Goal: Navigation & Orientation: Find specific page/section

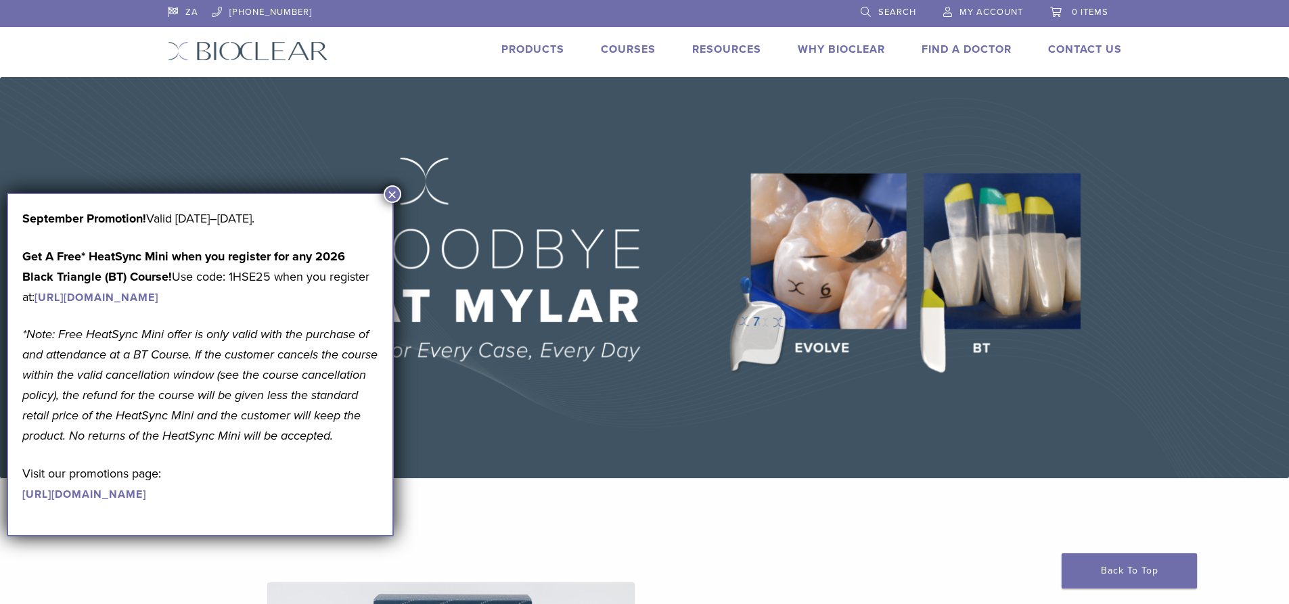
click at [394, 191] on button "×" at bounding box center [393, 194] width 18 height 18
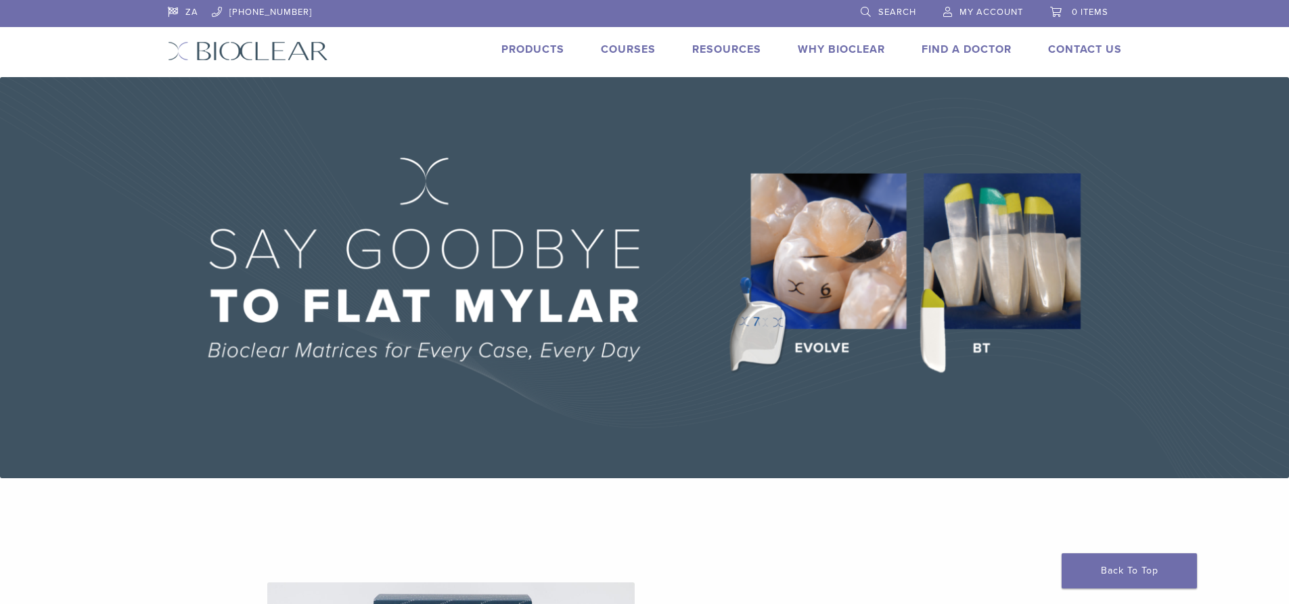
scroll to position [22, 0]
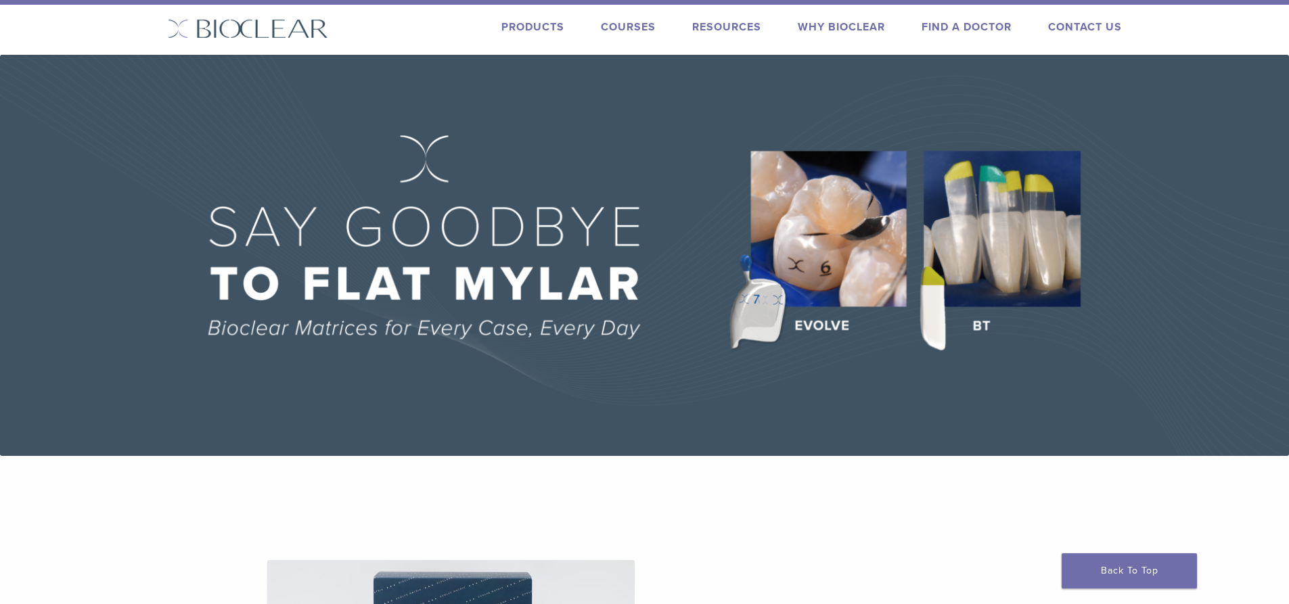
click at [835, 24] on link "Why Bioclear" at bounding box center [841, 27] width 87 height 14
click at [985, 318] on img at bounding box center [644, 255] width 1289 height 401
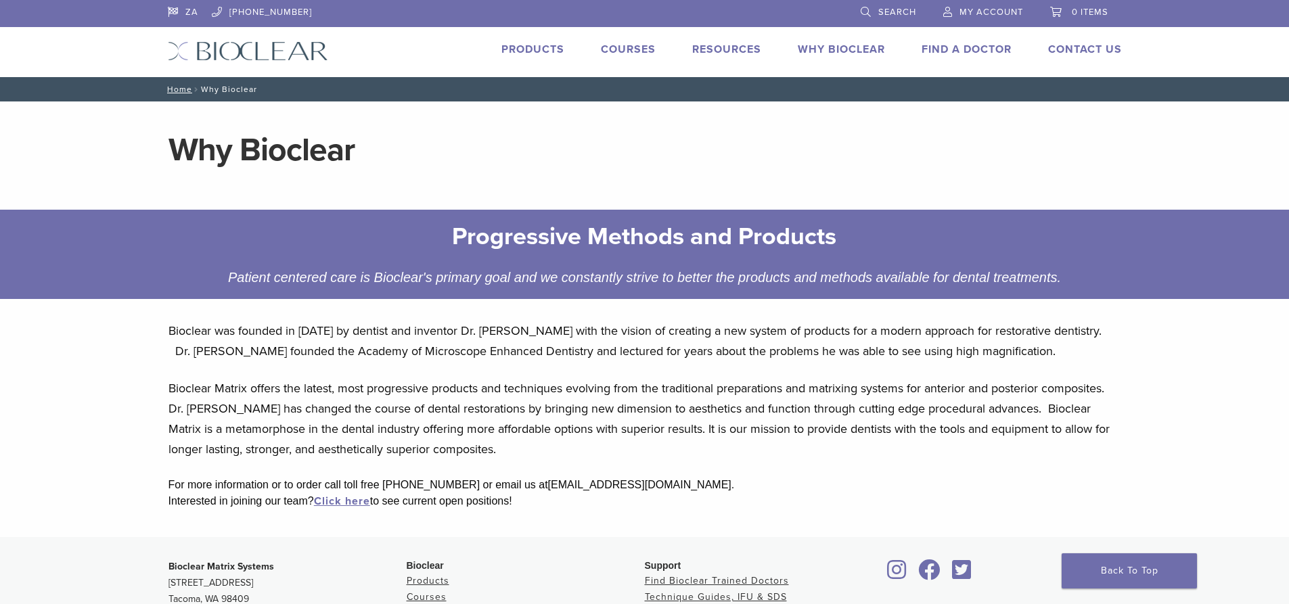
click at [946, 50] on link "Find A Doctor" at bounding box center [966, 50] width 90 height 14
